Goal: Task Accomplishment & Management: Manage account settings

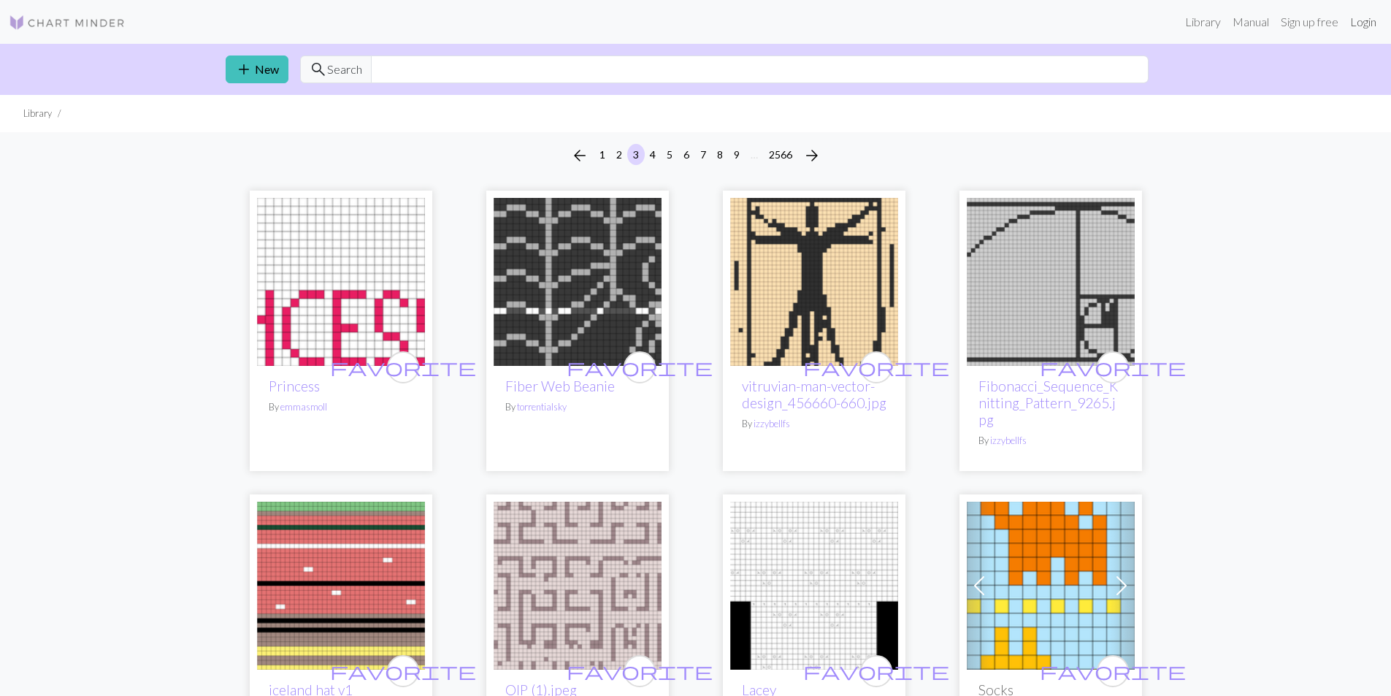
click at [1358, 17] on link "Login" at bounding box center [1363, 21] width 38 height 29
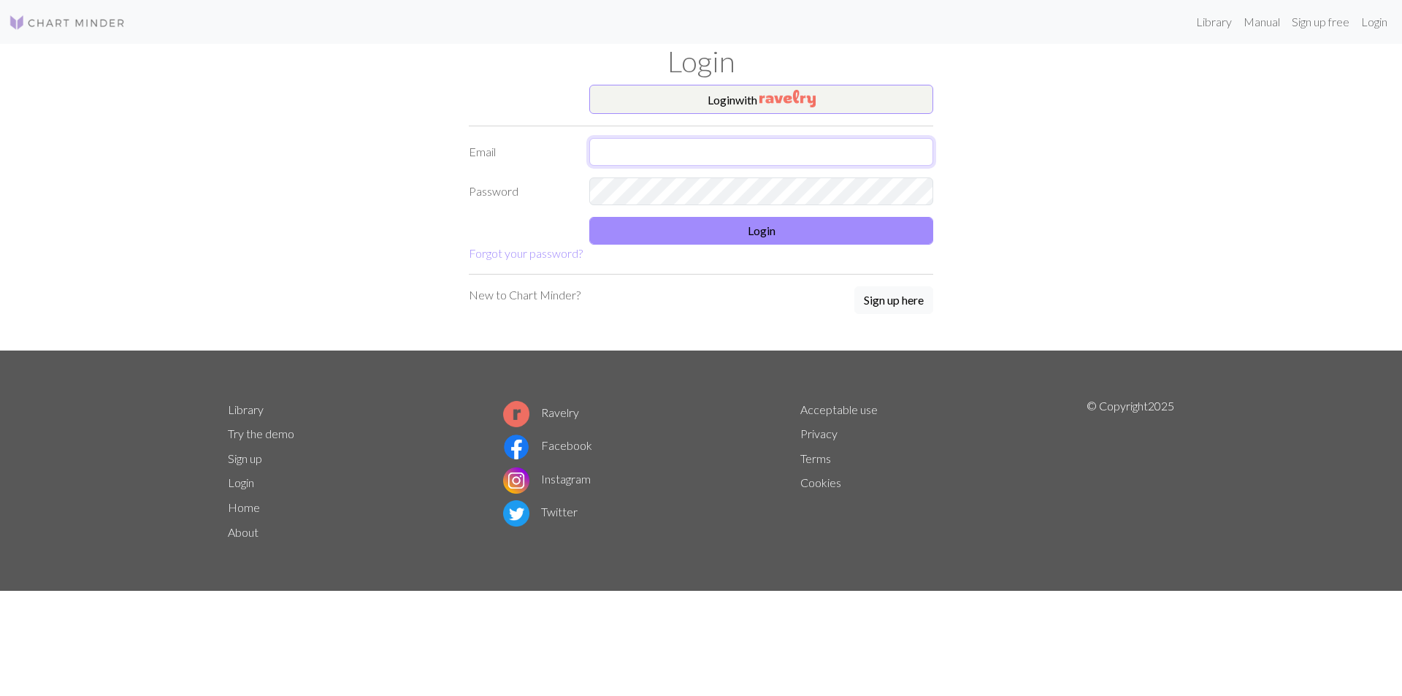
type input "[EMAIL_ADDRESS][DOMAIN_NAME]"
click at [694, 230] on button "Login" at bounding box center [761, 231] width 344 height 28
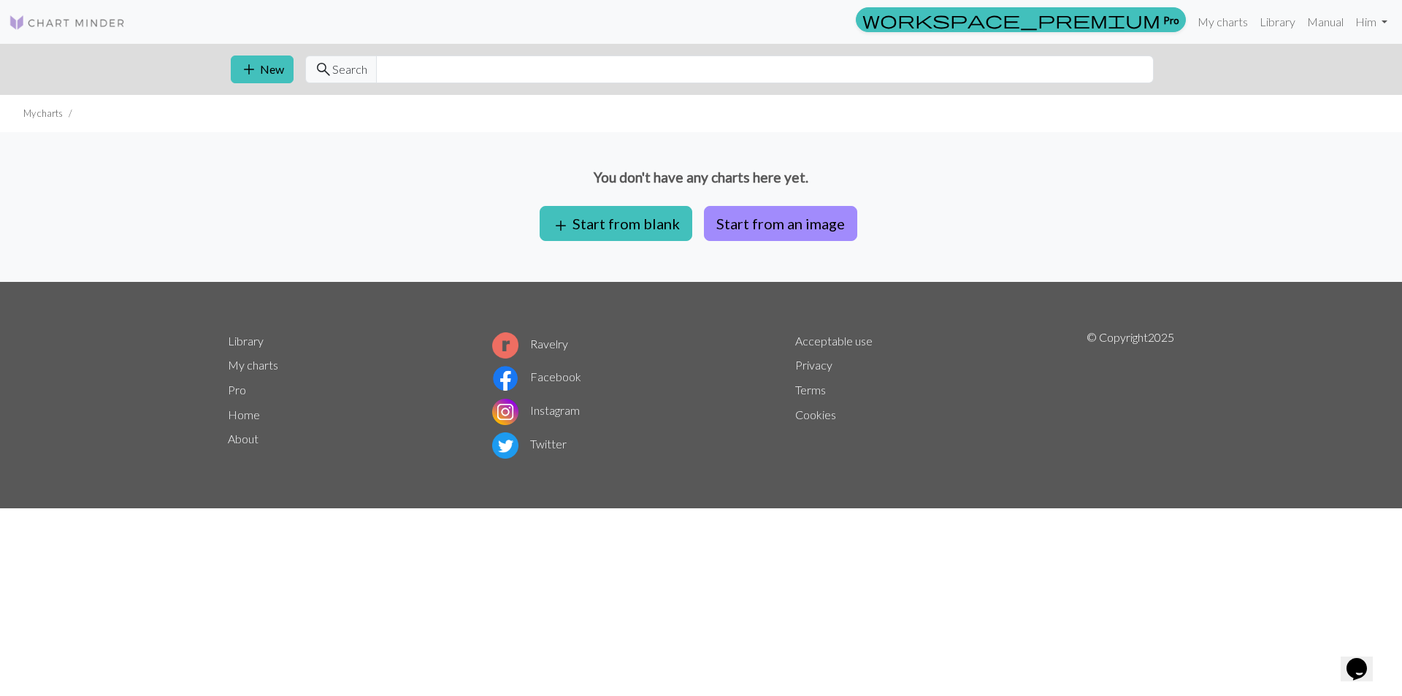
click at [45, 116] on li "My charts" at bounding box center [42, 114] width 39 height 14
click at [1211, 20] on link "My charts" at bounding box center [1223, 21] width 62 height 29
click at [1272, 24] on link "Library" at bounding box center [1277, 21] width 47 height 29
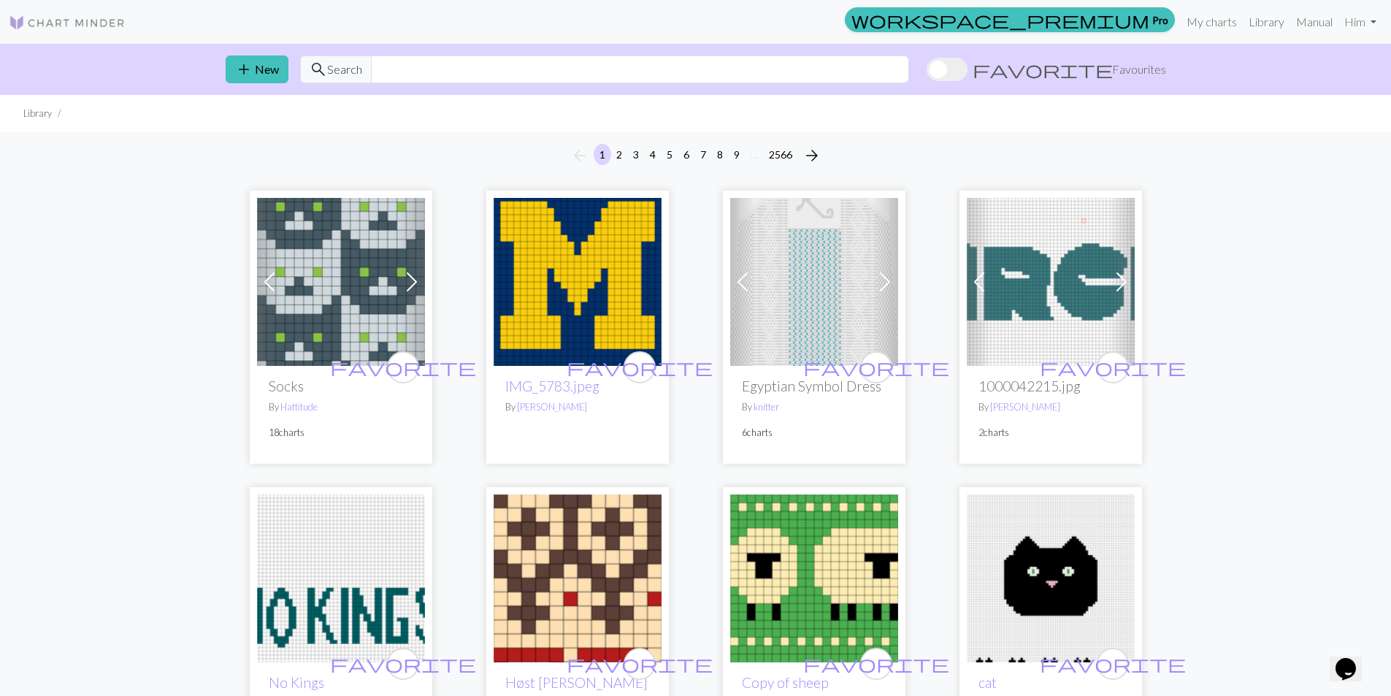
click at [968, 71] on span at bounding box center [947, 69] width 41 height 23
click at [927, 71] on input "favorite Favourites" at bounding box center [927, 71] width 0 height 0
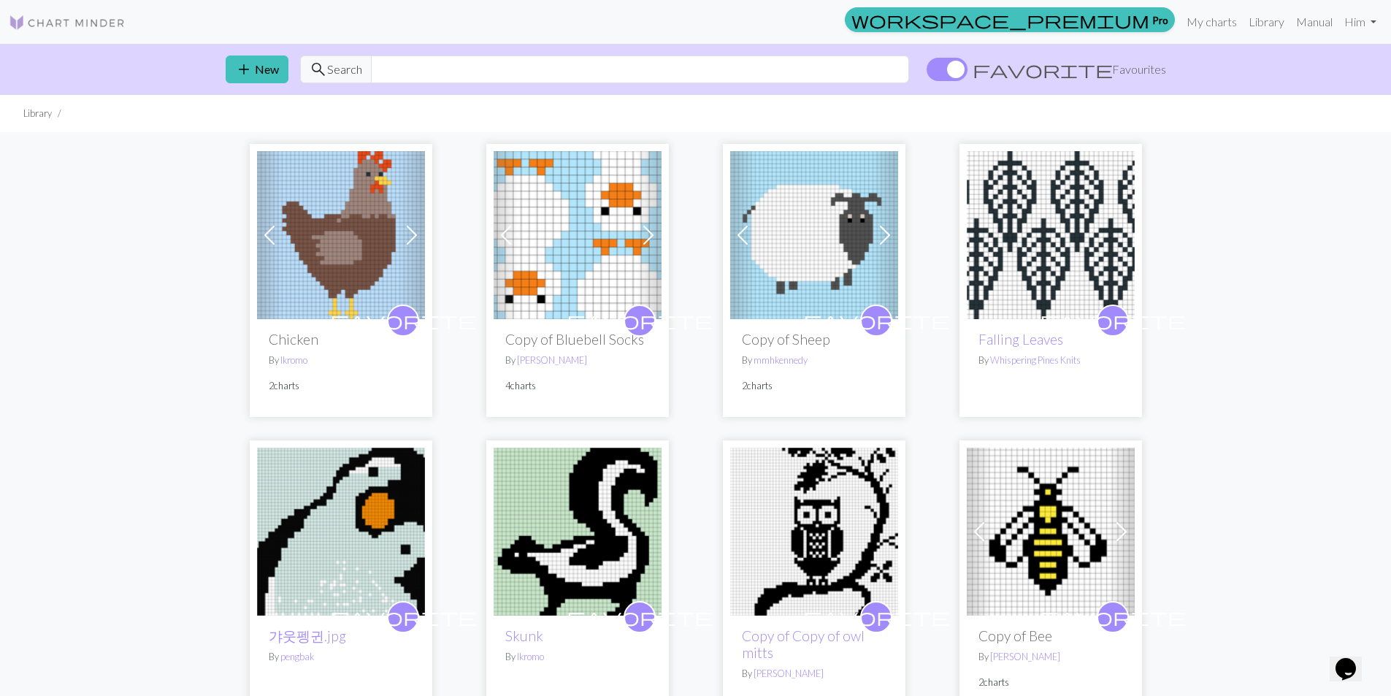
click at [968, 69] on span at bounding box center [947, 69] width 41 height 23
click at [927, 71] on input "favorite Favourites" at bounding box center [927, 71] width 0 height 0
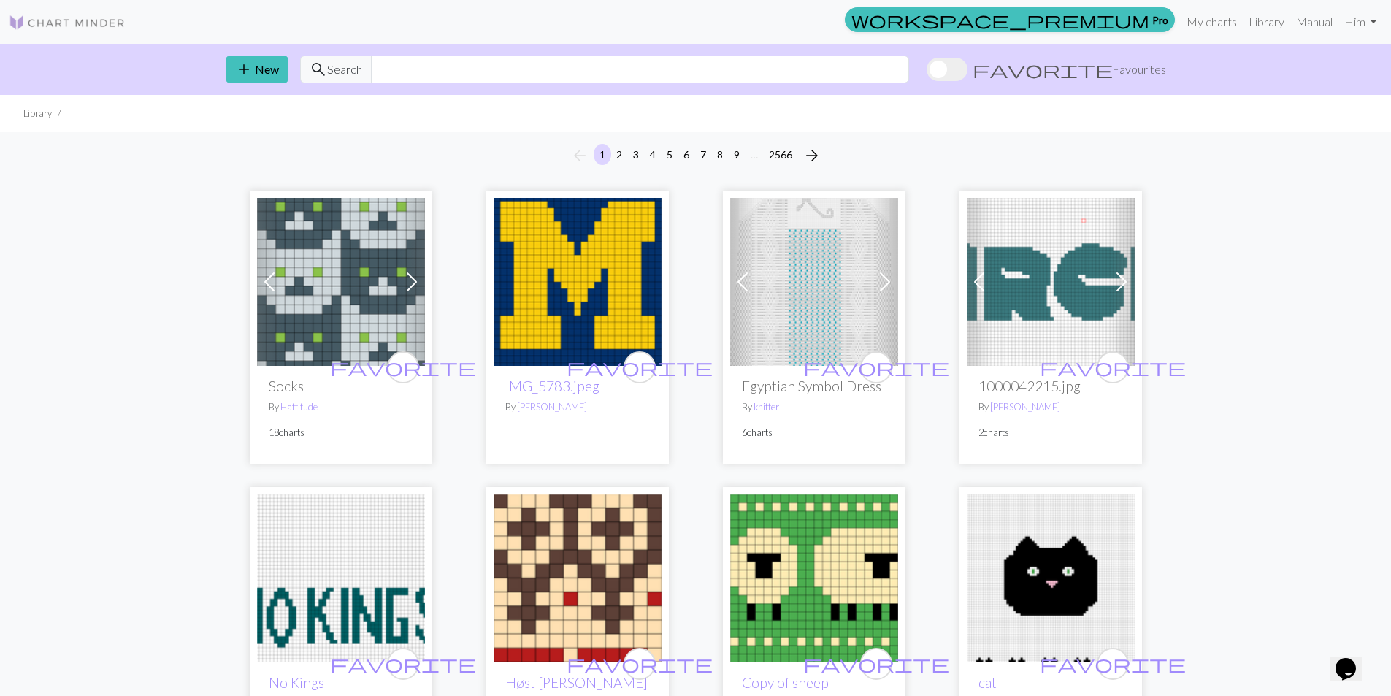
click at [968, 72] on span at bounding box center [947, 69] width 41 height 23
click at [927, 71] on input "favorite Favourites" at bounding box center [927, 71] width 0 height 0
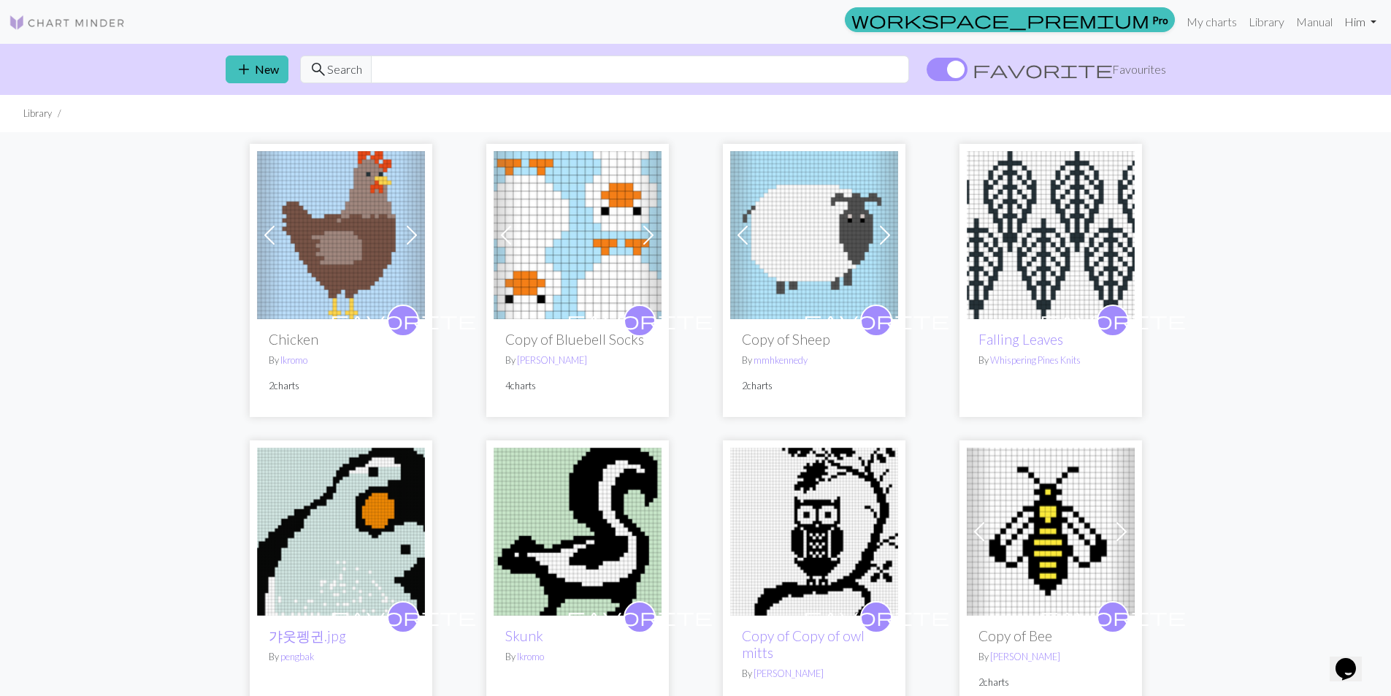
click at [1348, 28] on link "Hi m" at bounding box center [1361, 21] width 44 height 29
